Goal: Information Seeking & Learning: Learn about a topic

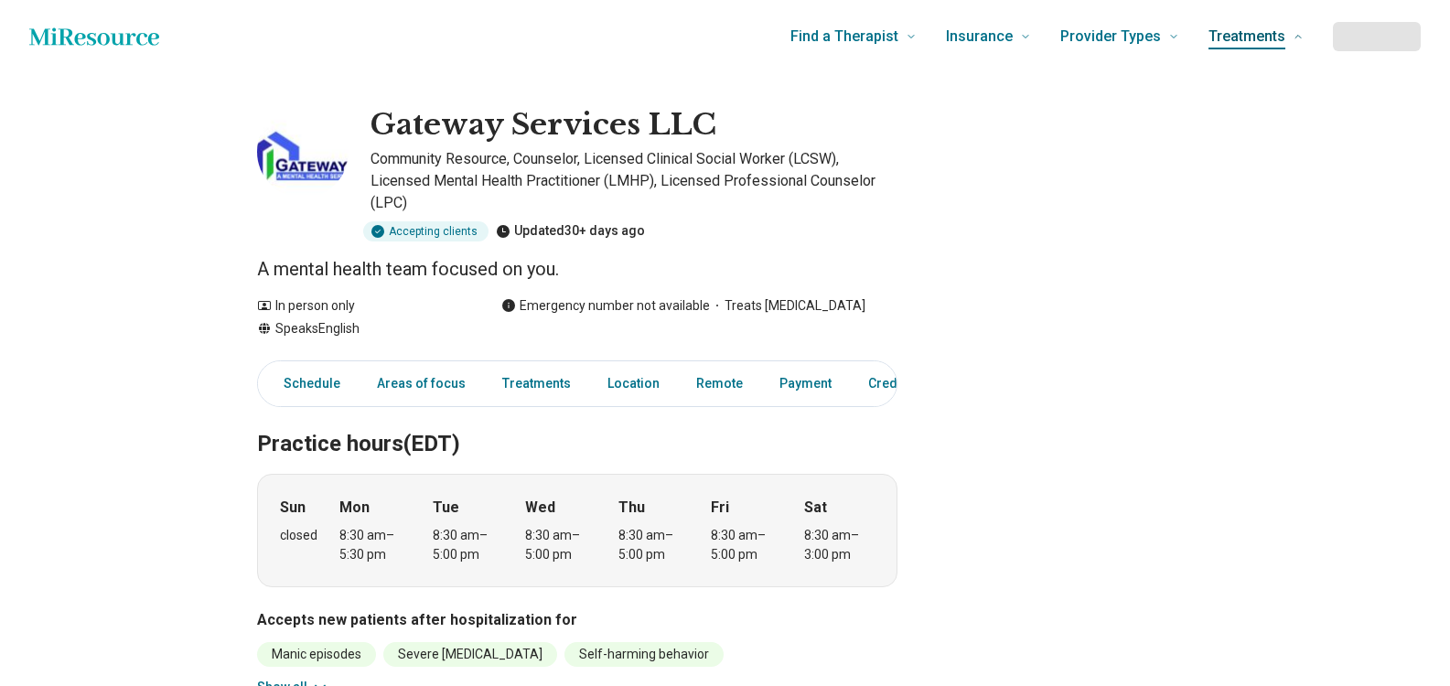
click at [1263, 37] on span "Treatments" at bounding box center [1246, 37] width 77 height 26
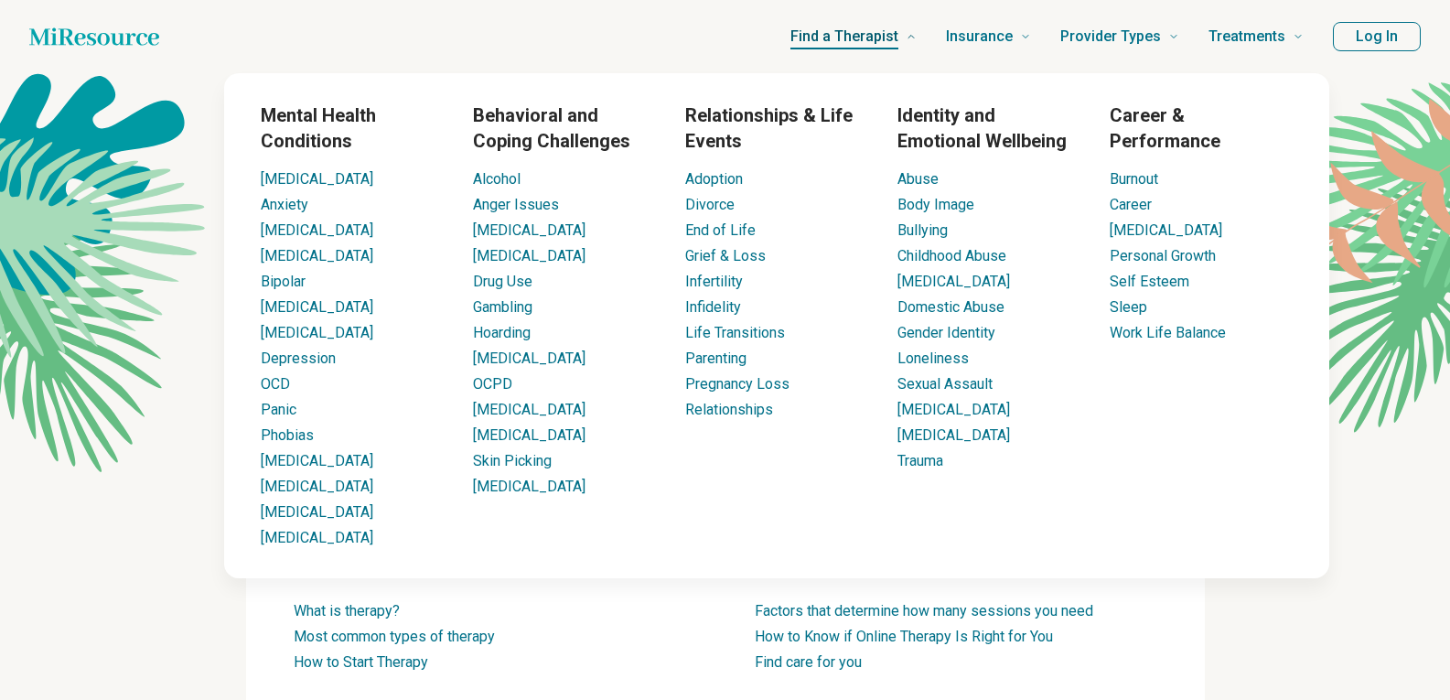
click at [898, 38] on span "Find a Therapist" at bounding box center [844, 37] width 108 height 26
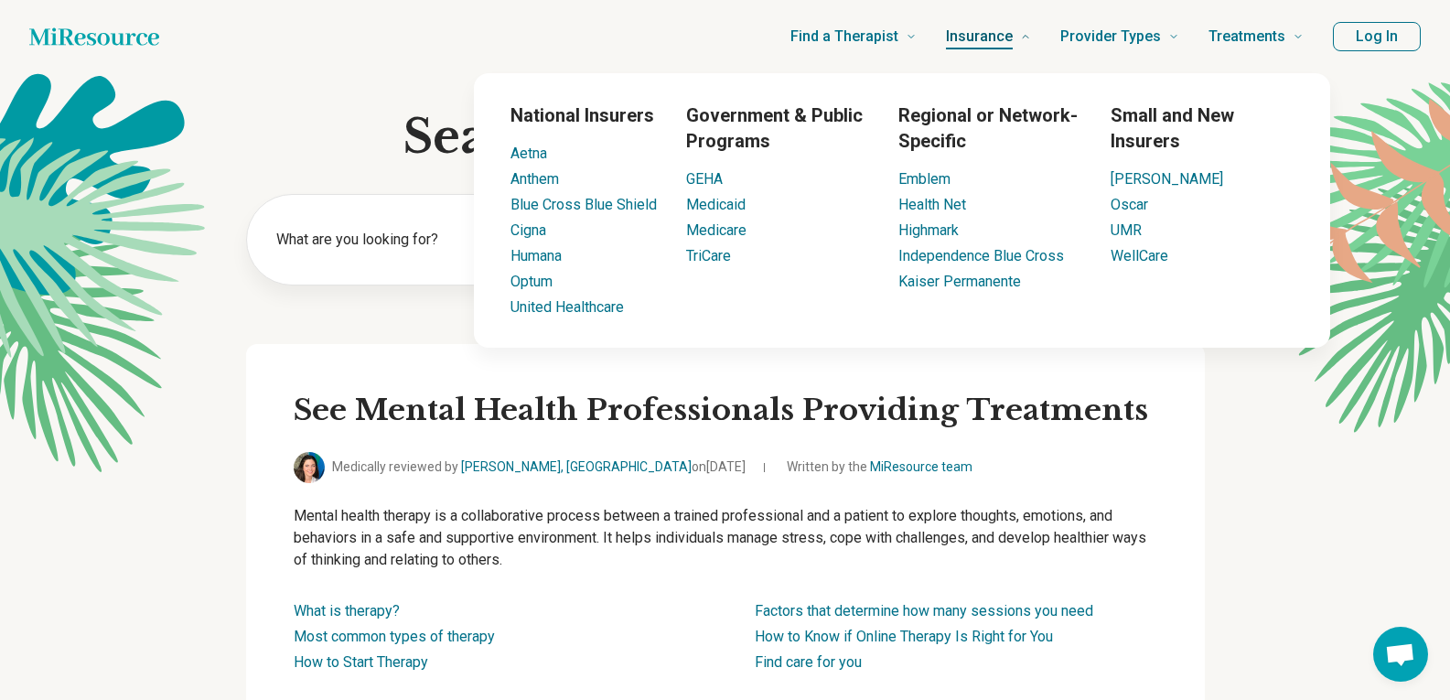
click at [1002, 38] on span "Insurance" at bounding box center [979, 37] width 67 height 26
